Goal: Task Accomplishment & Management: Use online tool/utility

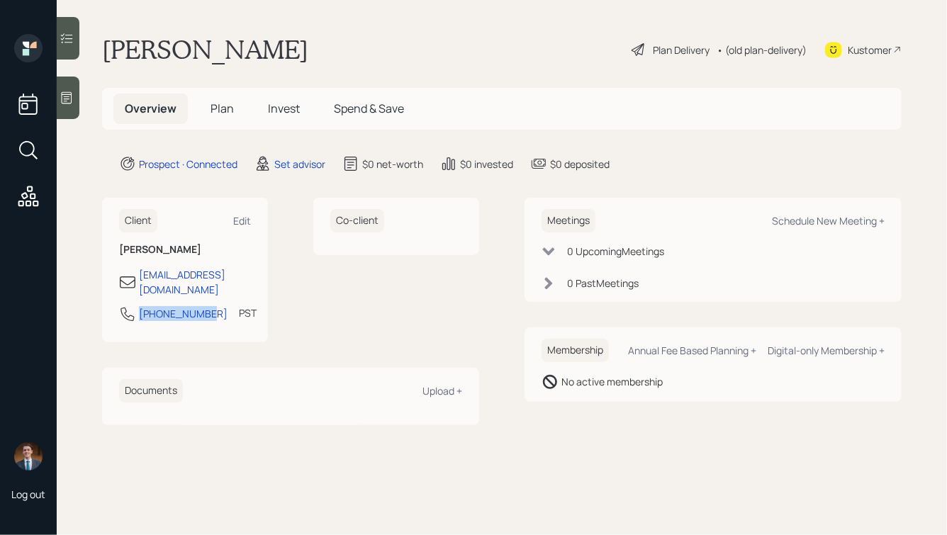
drag, startPoint x: 208, startPoint y: 302, endPoint x: 109, endPoint y: 301, distance: 98.6
click at [110, 301] on div "Client Edit [PERSON_NAME] [EMAIL_ADDRESS][DOMAIN_NAME] [PHONE_NUMBER] PST Curre…" at bounding box center [185, 270] width 166 height 145
copy div "[PHONE_NUMBER]"
click at [805, 226] on div "Schedule New Meeting +" at bounding box center [828, 220] width 113 height 13
select select "round-[PERSON_NAME]"
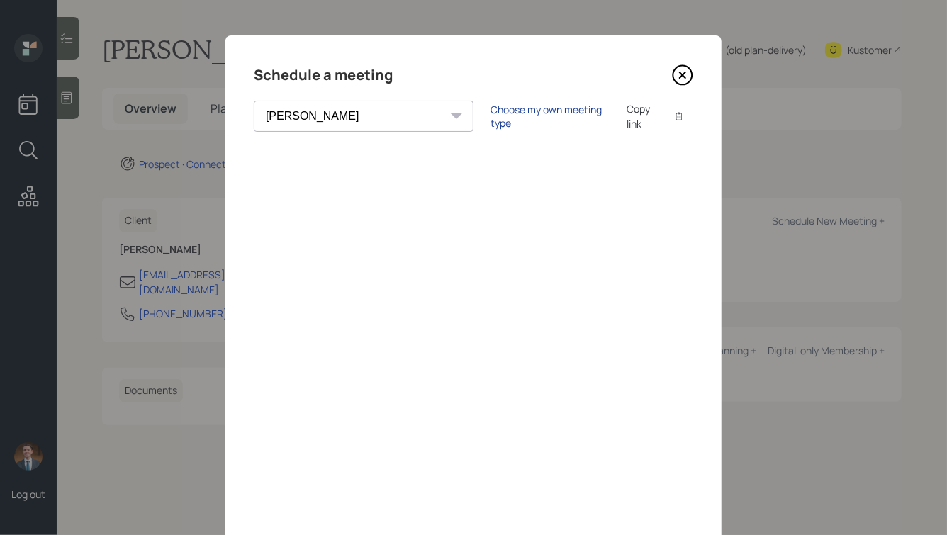
click at [491, 120] on div "Choose my own meeting type" at bounding box center [550, 116] width 119 height 27
